Goal: Task Accomplishment & Management: Manage account settings

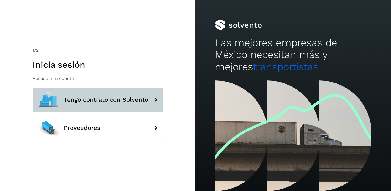
click at [134, 101] on span "Tengo contrato con Solvento" at bounding box center [106, 100] width 84 height 7
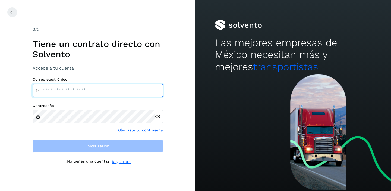
type input "**********"
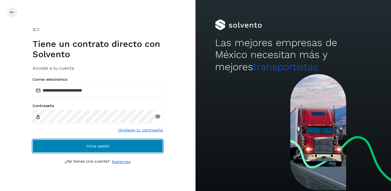
click at [109, 148] on span "Inicia sesión" at bounding box center [97, 146] width 23 height 4
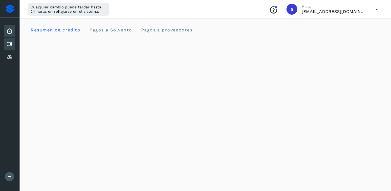
click at [11, 46] on icon at bounding box center [9, 44] width 7 height 7
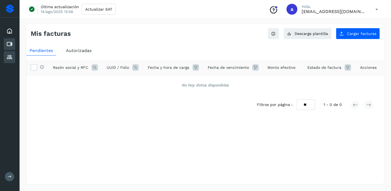
click at [9, 58] on icon at bounding box center [9, 57] width 7 height 7
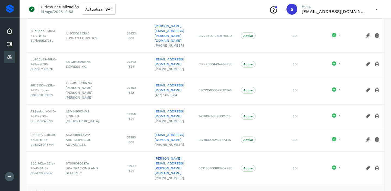
scroll to position [201, 0]
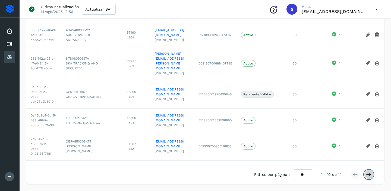
click at [368, 174] on icon at bounding box center [368, 174] width 5 height 5
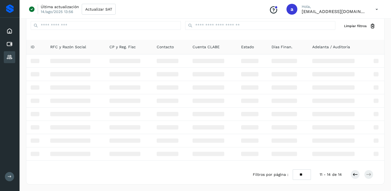
scroll to position [30, 0]
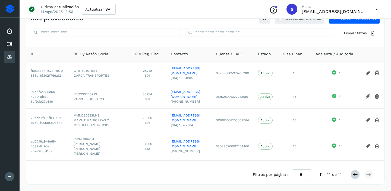
click at [353, 174] on icon at bounding box center [354, 174] width 5 height 5
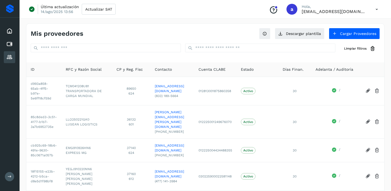
scroll to position [0, 0]
click at [8, 41] on icon at bounding box center [9, 44] width 7 height 7
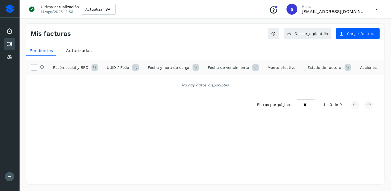
click at [80, 51] on span "Autorizadas" at bounding box center [79, 50] width 26 height 5
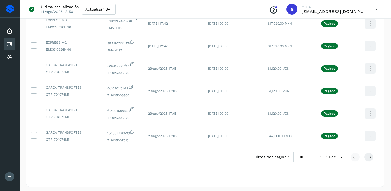
scroll to position [159, 0]
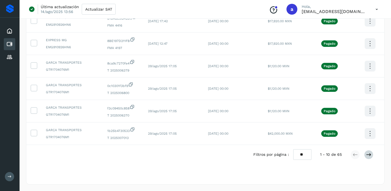
click at [368, 155] on icon at bounding box center [368, 154] width 5 height 5
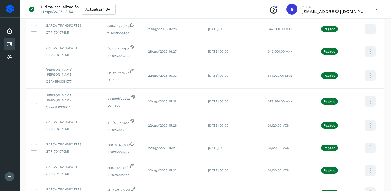
scroll to position [156, 0]
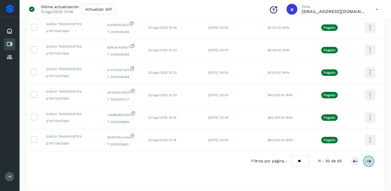
click at [369, 159] on icon at bounding box center [368, 161] width 5 height 5
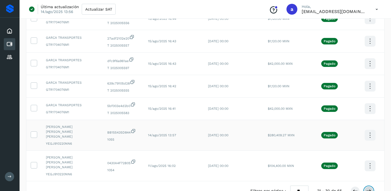
scroll to position [162, 0]
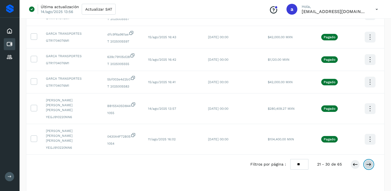
click at [369, 162] on icon at bounding box center [368, 164] width 5 height 5
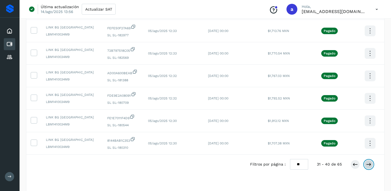
click at [366, 162] on icon at bounding box center [368, 164] width 5 height 5
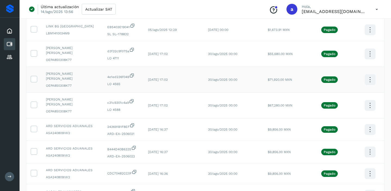
scroll to position [0, 0]
